Goal: Transaction & Acquisition: Purchase product/service

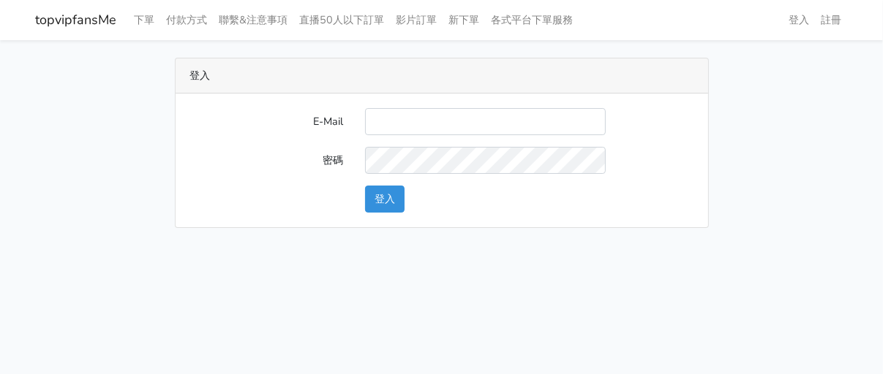
drag, startPoint x: 0, startPoint y: 0, endPoint x: 144, endPoint y: 151, distance: 209.0
click at [144, 152] on div "登入 E-Mail 密碼 登入" at bounding box center [442, 143] width 834 height 170
click at [480, 105] on div "E-Mail 密碼 登入" at bounding box center [442, 161] width 532 height 134
drag, startPoint x: 481, startPoint y: 116, endPoint x: 480, endPoint y: 132, distance: 15.4
click at [480, 116] on input "E-Mail" at bounding box center [485, 121] width 241 height 27
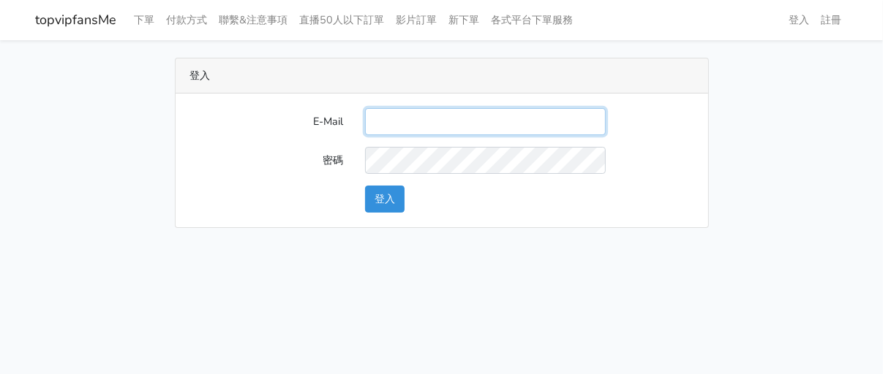
type input "twtop123@uahoo.com.tw"
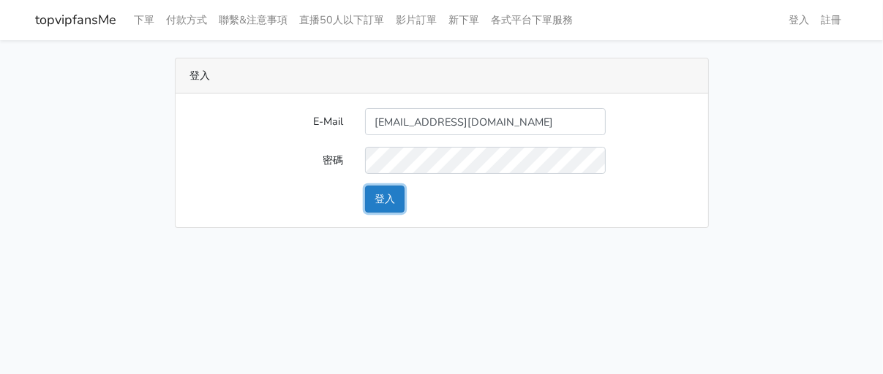
click at [384, 207] on button "登入" at bounding box center [384, 199] width 39 height 27
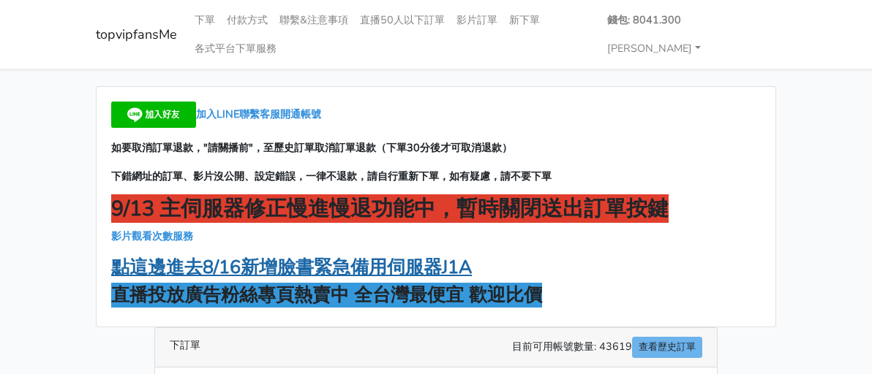
click at [291, 255] on strong "點這邊進去8/16新增臉書緊急備用伺服器J1A" at bounding box center [291, 267] width 361 height 25
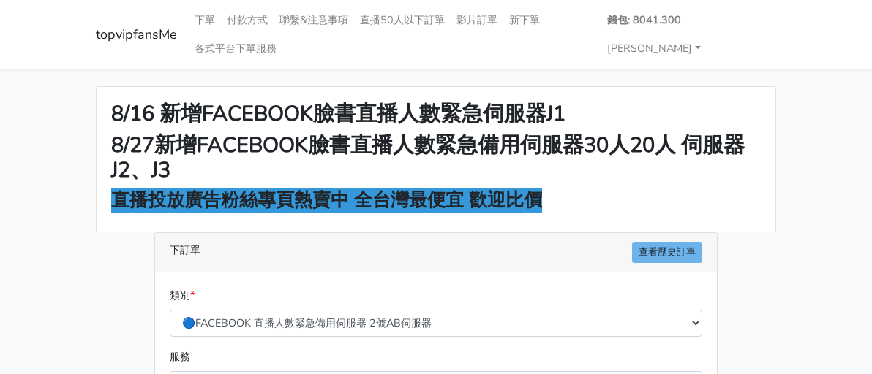
drag, startPoint x: 799, startPoint y: 83, endPoint x: 790, endPoint y: 84, distance: 8.9
click at [761, 102] on h2 "8/16 新增FACEBOOK臉書直播人數緊急伺服器J1" at bounding box center [435, 115] width 649 height 26
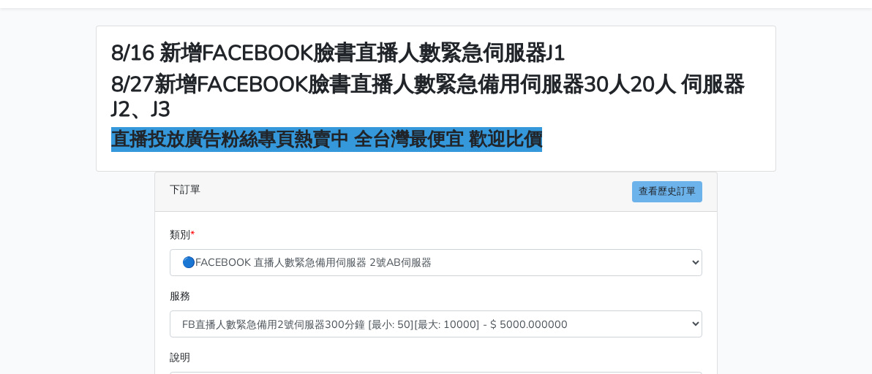
scroll to position [146, 0]
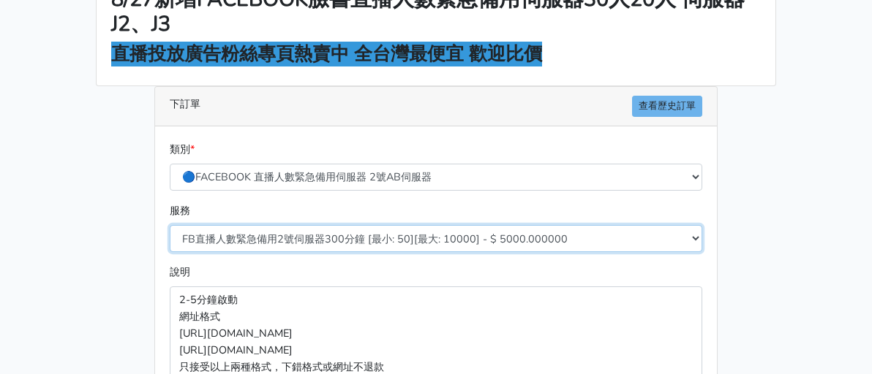
click at [282, 225] on select "FB直播人數緊急備用2號伺服器300分鐘 [最小: 50][最大: 10000] - $ 5000.000000 FB直播人數緊急備用2號伺服器60分鐘 [最…" at bounding box center [436, 238] width 532 height 27
select select "577"
click at [170, 225] on select "FB直播人數緊急備用2號伺服器300分鐘 [最小: 50][最大: 10000] - $ 5000.000000 FB直播人數緊急備用2號伺服器60分鐘 [最…" at bounding box center [436, 238] width 532 height 27
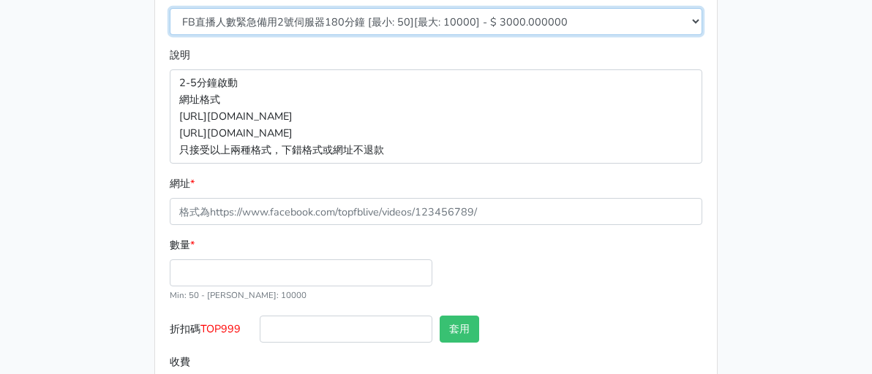
scroll to position [366, 0]
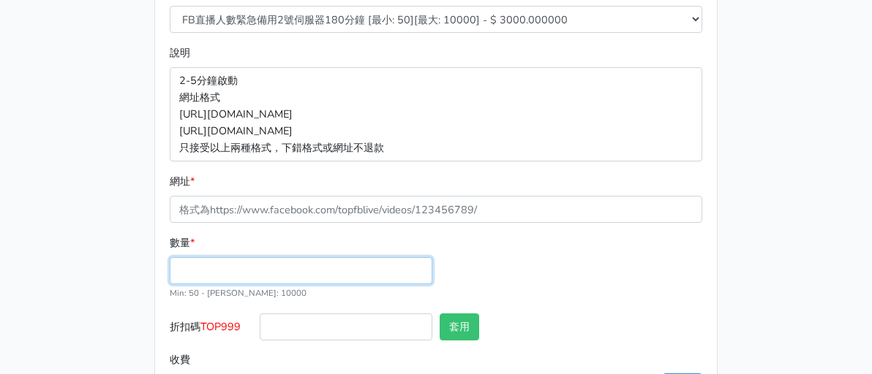
click at [265, 257] on input "數量 *" at bounding box center [301, 270] width 263 height 27
type input "100"
type input "300.000"
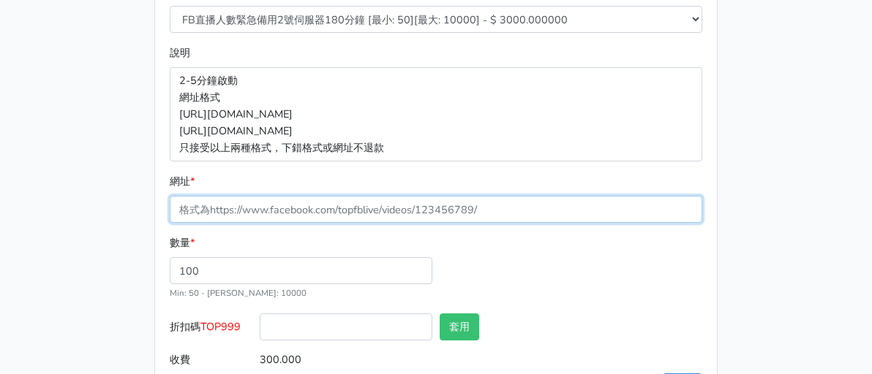
click at [312, 196] on input "網址 *" at bounding box center [436, 209] width 532 height 27
paste input "[URL][DOMAIN_NAME]"
type input "[URL][DOMAIN_NAME]"
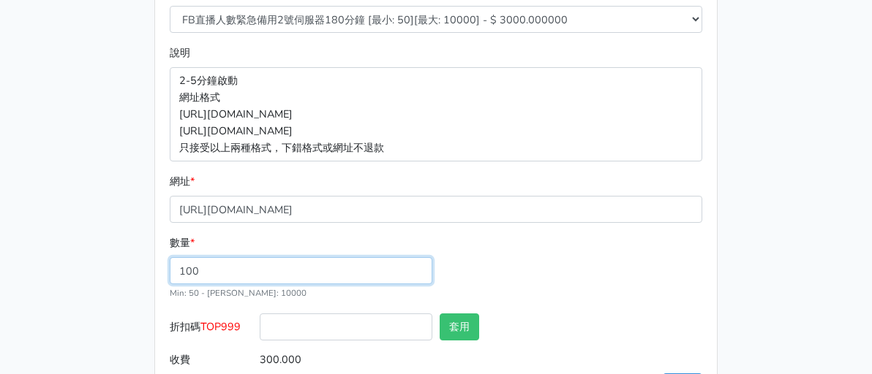
drag, startPoint x: 571, startPoint y: 219, endPoint x: 545, endPoint y: 222, distance: 26.4
click at [572, 235] on div "數量 * 100 Min: 50 - Max: 10000" at bounding box center [436, 274] width 540 height 78
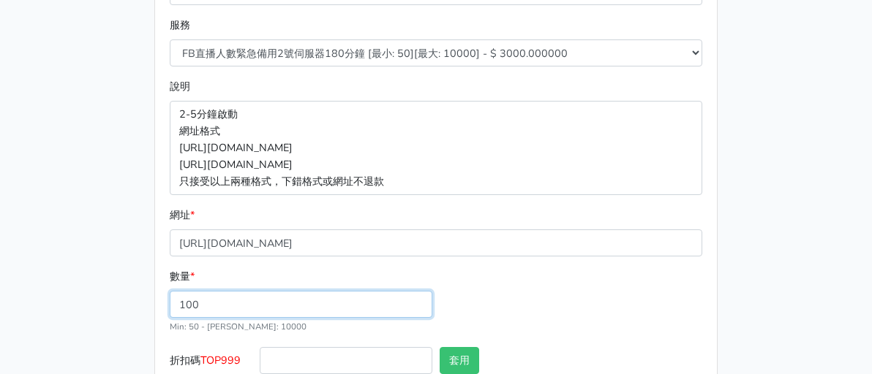
scroll to position [369, 0]
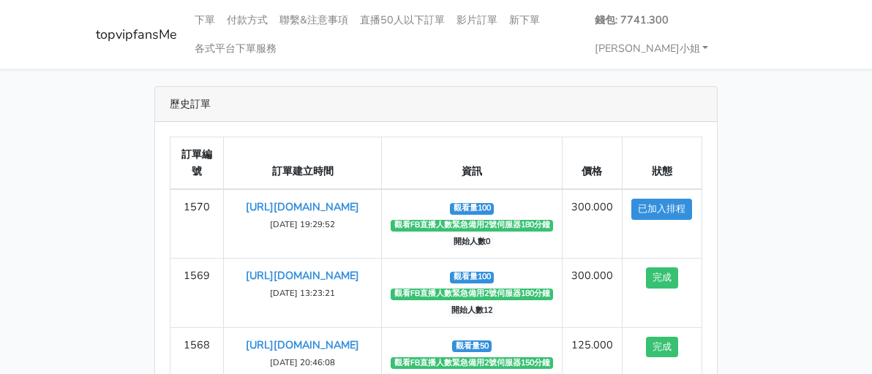
drag, startPoint x: 690, startPoint y: 77, endPoint x: 500, endPoint y: 3, distance: 204.0
click at [688, 87] on div "歷史訂單" at bounding box center [436, 104] width 562 height 35
